Goal: Communication & Community: Connect with others

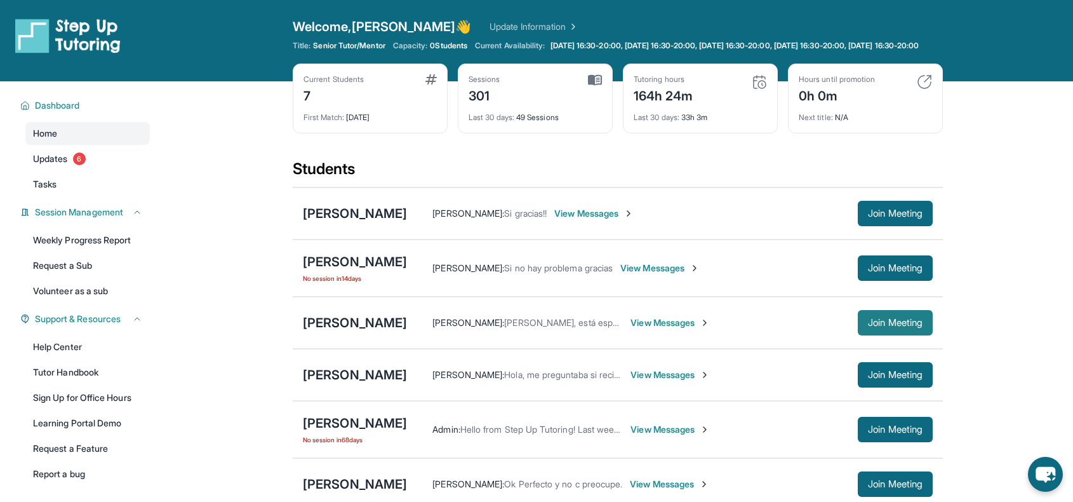
click at [920, 326] on span "Join Meeting" at bounding box center [895, 323] width 55 height 8
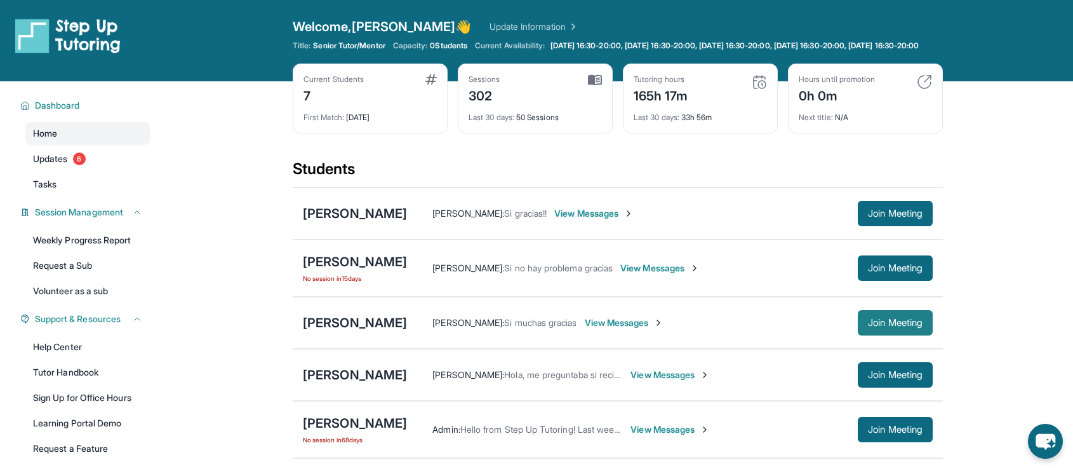
click at [894, 326] on span "Join Meeting" at bounding box center [895, 323] width 55 height 8
click at [407, 332] on div "[PERSON_NAME]" at bounding box center [355, 323] width 104 height 18
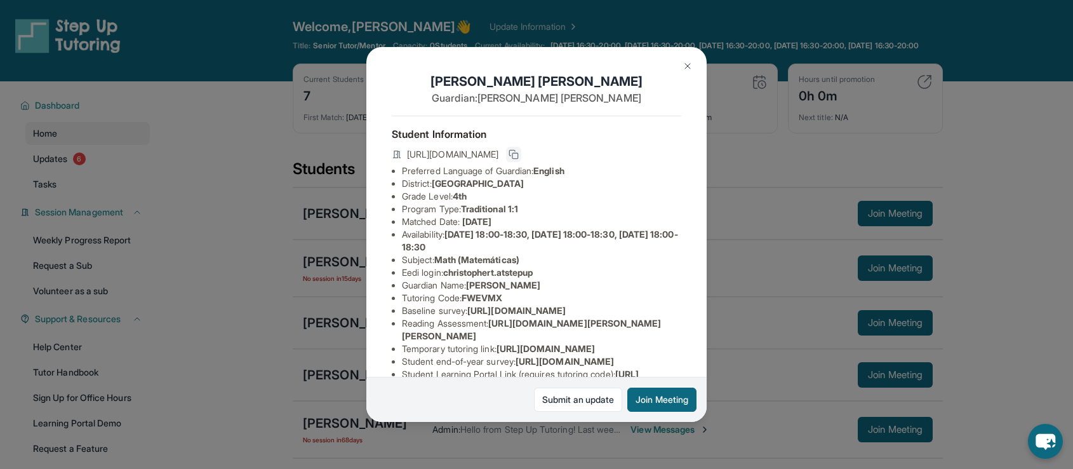
click at [521, 155] on button at bounding box center [513, 154] width 15 height 15
click at [295, 102] on div "[PERSON_NAME] Guardian: [PERSON_NAME] Student Information [URL][DOMAIN_NAME] Pr…" at bounding box center [536, 234] width 1073 height 469
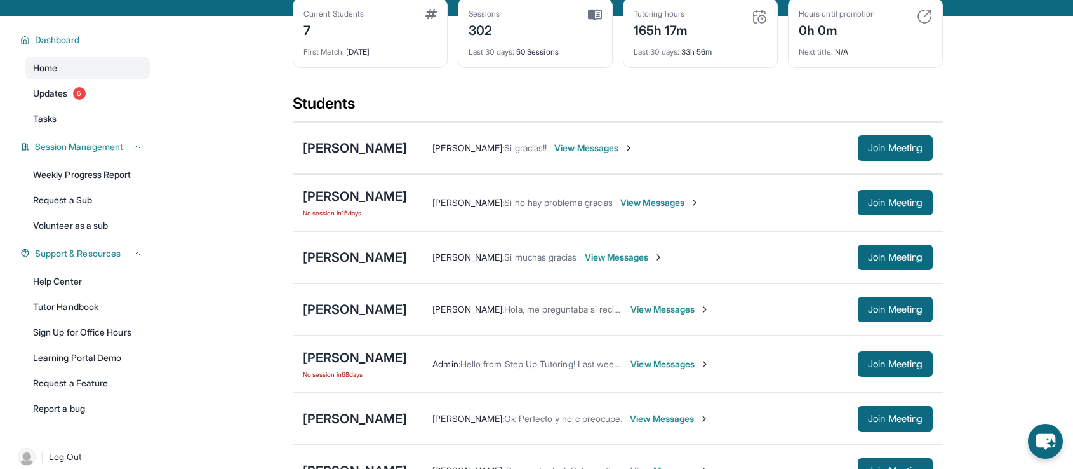
scroll to position [95, 0]
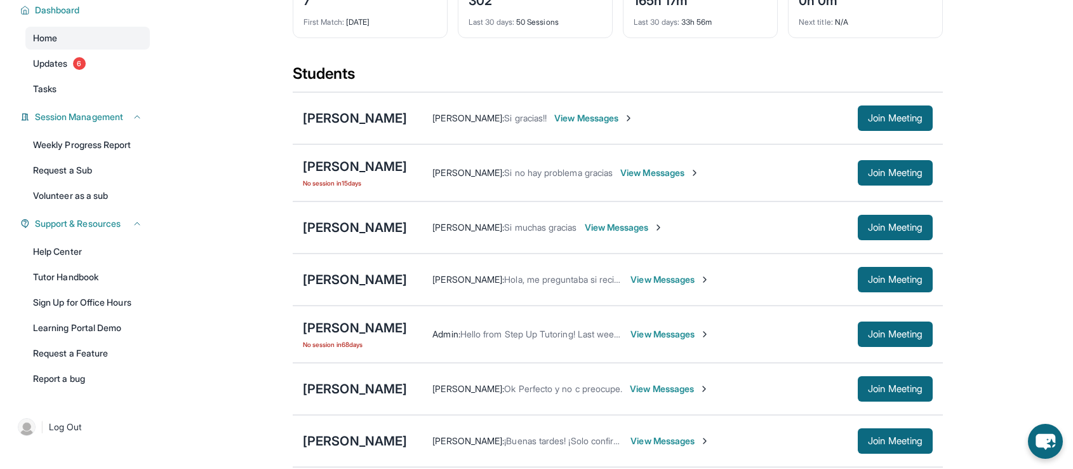
click at [664, 234] on span "View Messages" at bounding box center [624, 227] width 79 height 13
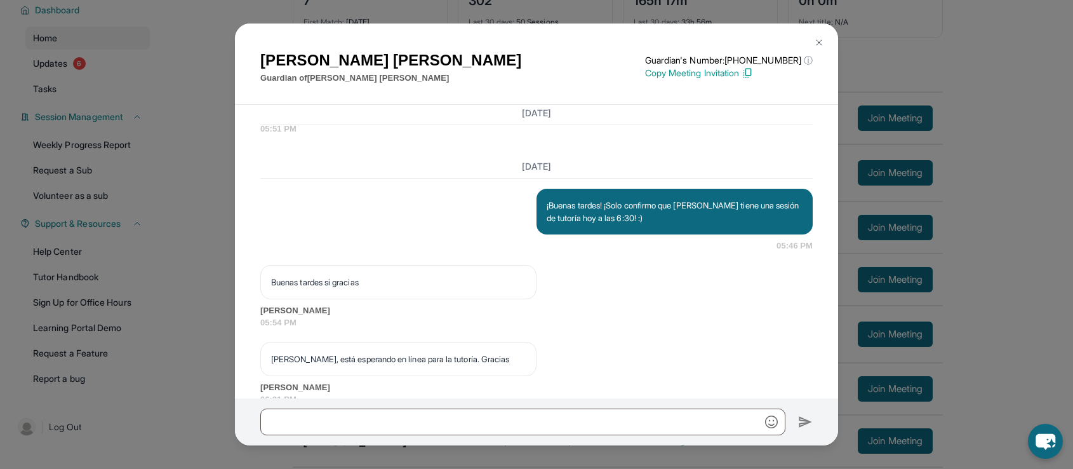
scroll to position [31344, 0]
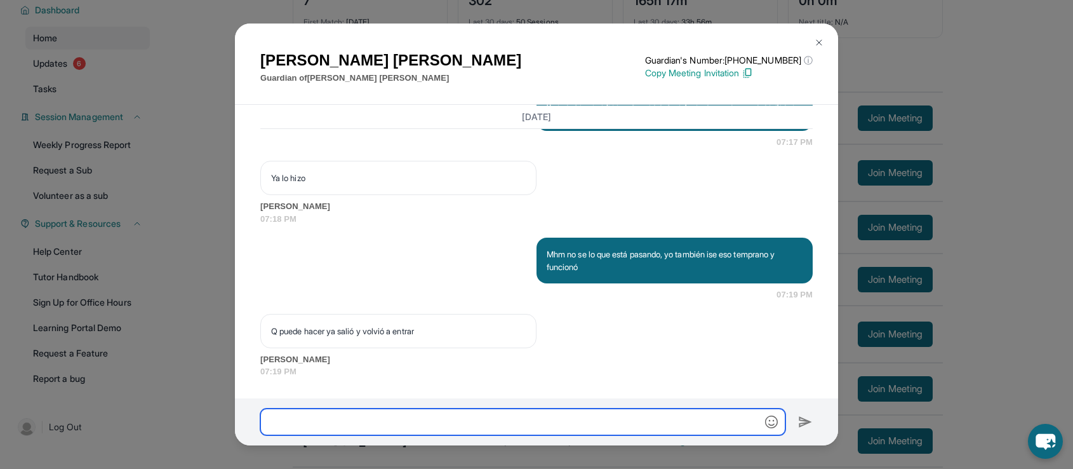
paste input "**********"
type input "**********"
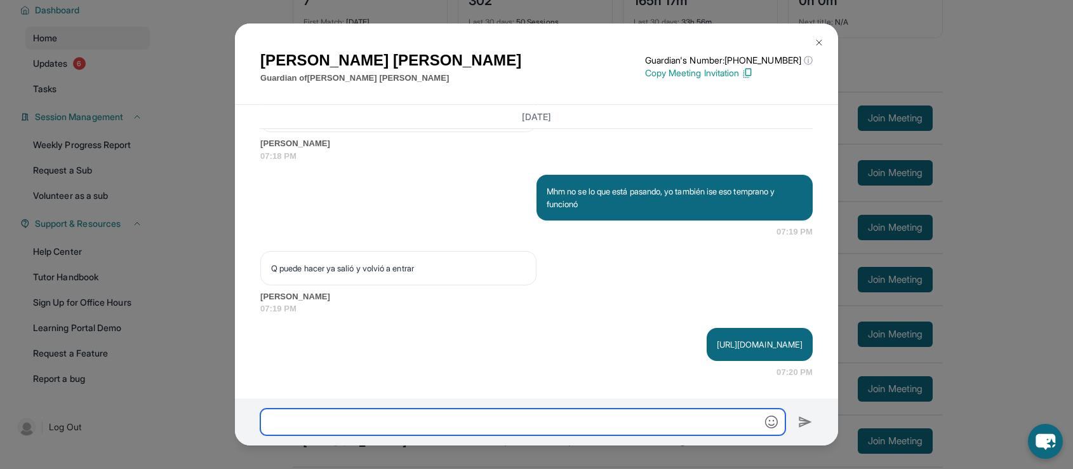
scroll to position [31408, 0]
type input "*"
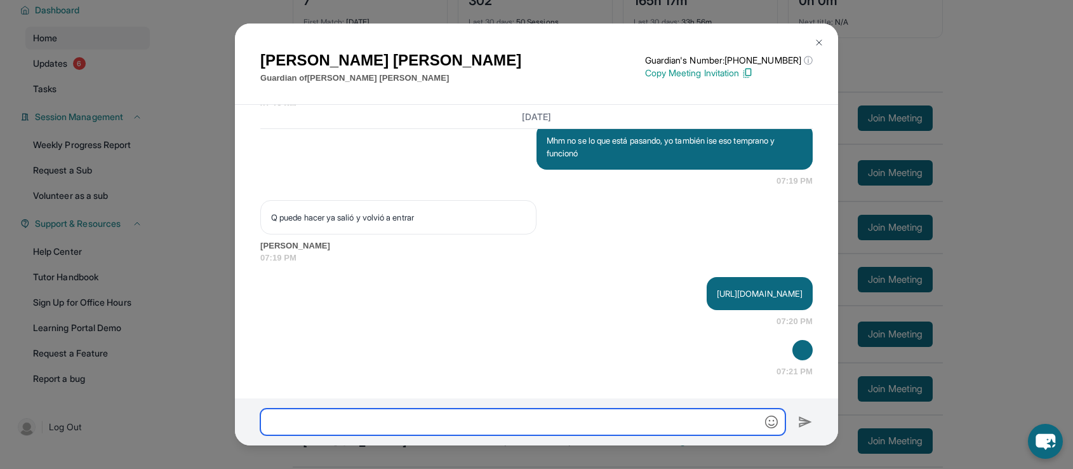
scroll to position [31458, 0]
click at [823, 45] on img at bounding box center [819, 42] width 10 height 10
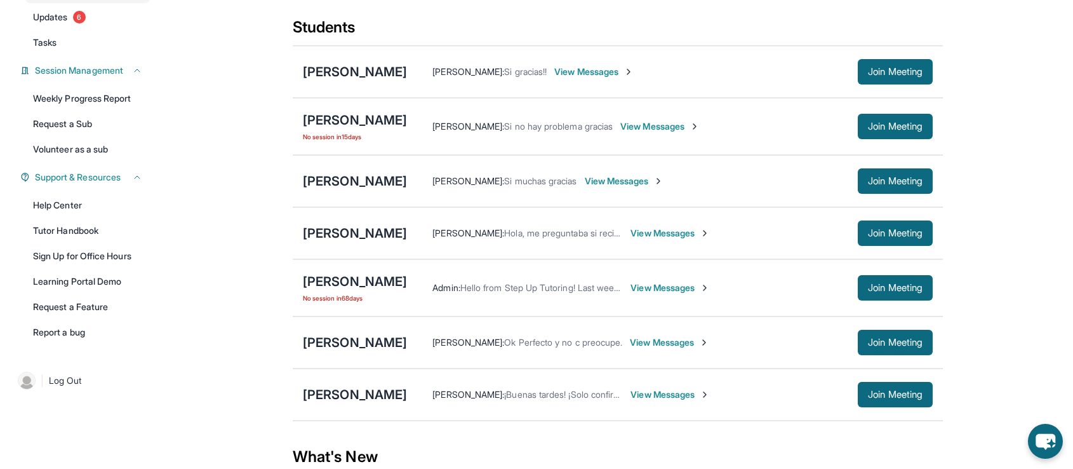
scroll to position [171, 0]
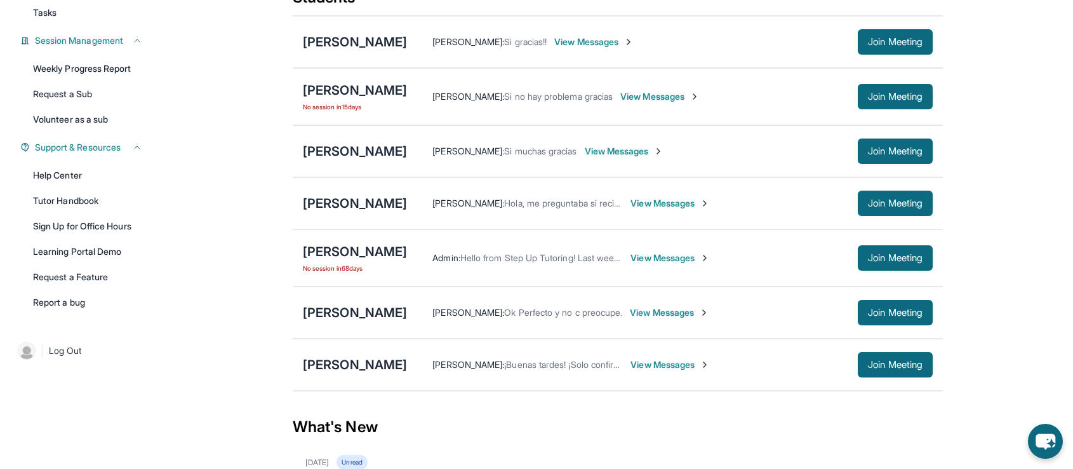
click at [657, 264] on span "View Messages" at bounding box center [670, 258] width 79 height 13
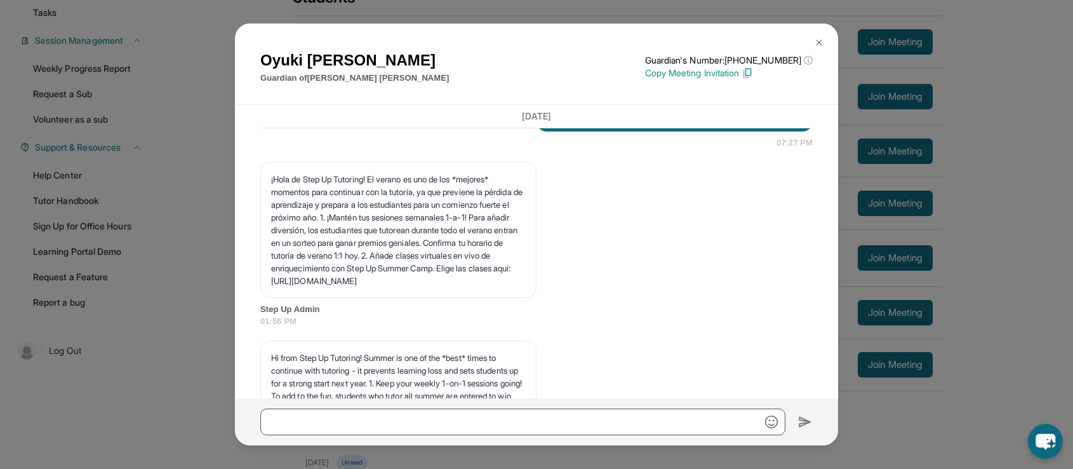
scroll to position [26302, 0]
